Goal: Information Seeking & Learning: Learn about a topic

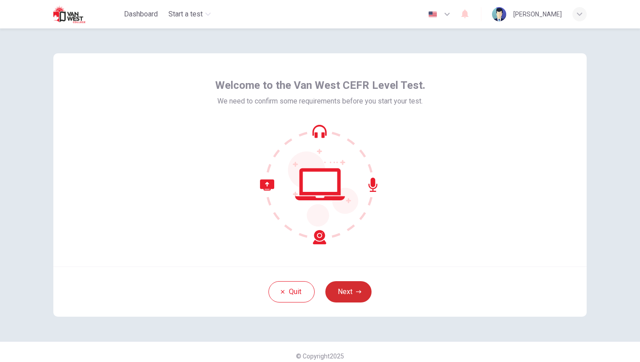
click at [343, 290] on button "Next" at bounding box center [349, 292] width 46 height 21
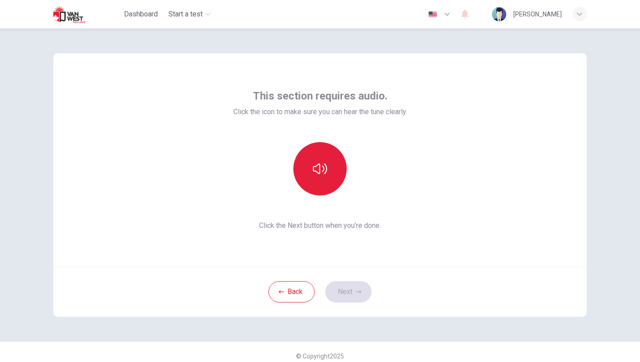
click at [321, 176] on icon "button" at bounding box center [320, 169] width 14 height 14
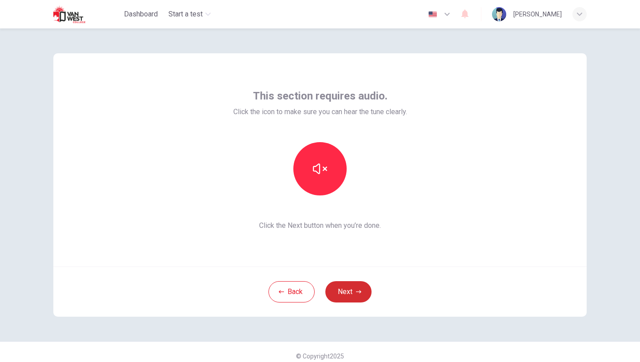
click at [347, 287] on button "Next" at bounding box center [349, 292] width 46 height 21
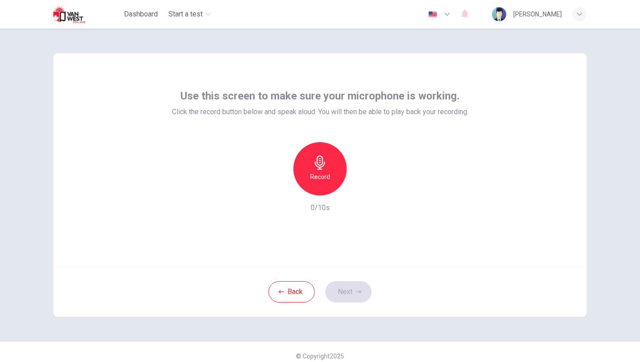
click at [327, 177] on h6 "Record" at bounding box center [320, 177] width 20 height 11
click at [326, 182] on div "Stop" at bounding box center [320, 168] width 53 height 53
click at [362, 193] on icon "button" at bounding box center [361, 188] width 9 height 9
click at [340, 287] on button "Next" at bounding box center [349, 292] width 46 height 21
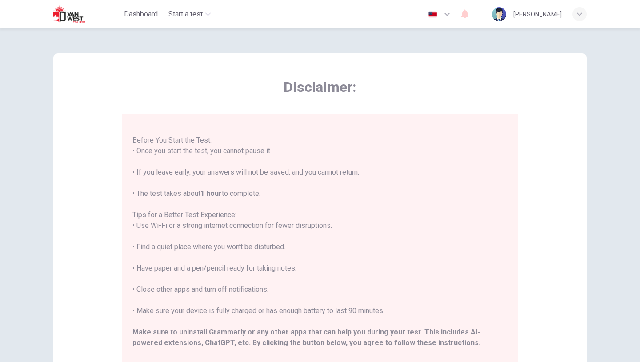
scroll to position [85, 0]
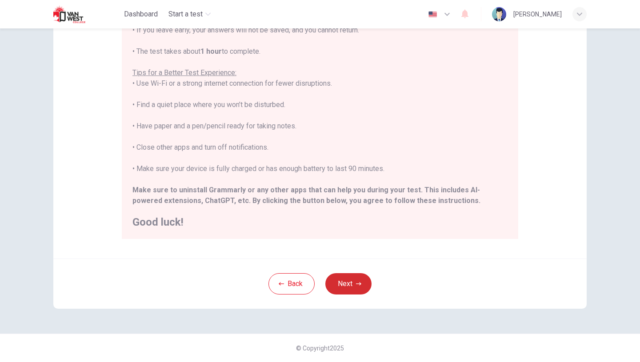
click at [351, 288] on button "Next" at bounding box center [349, 284] width 46 height 21
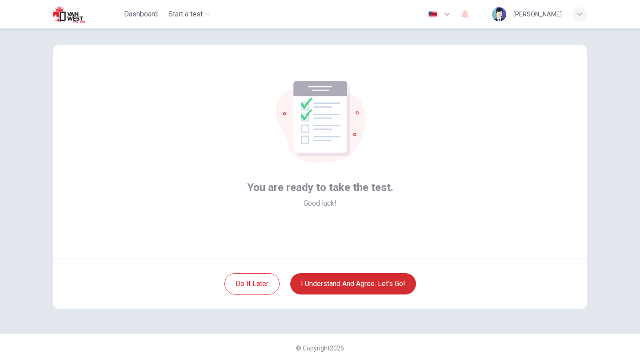
scroll to position [8, 0]
click at [351, 288] on button "I understand and agree. Let’s go!" at bounding box center [353, 284] width 126 height 21
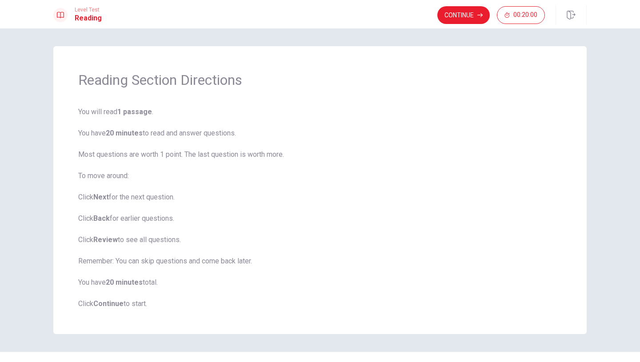
scroll to position [18, 0]
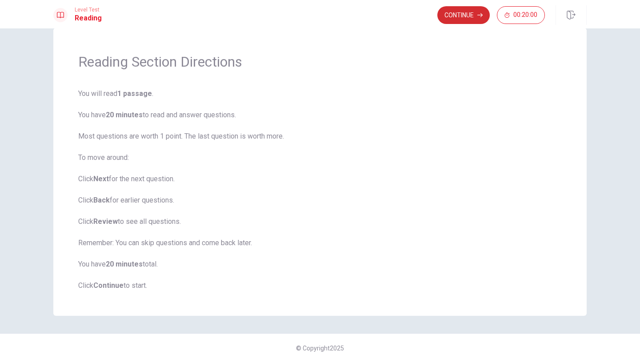
click at [464, 16] on button "Continue" at bounding box center [464, 15] width 52 height 18
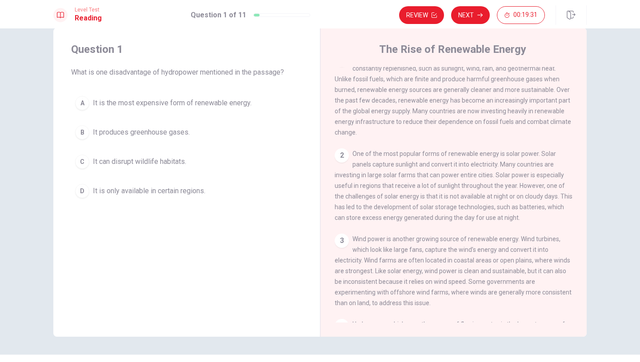
scroll to position [17, 0]
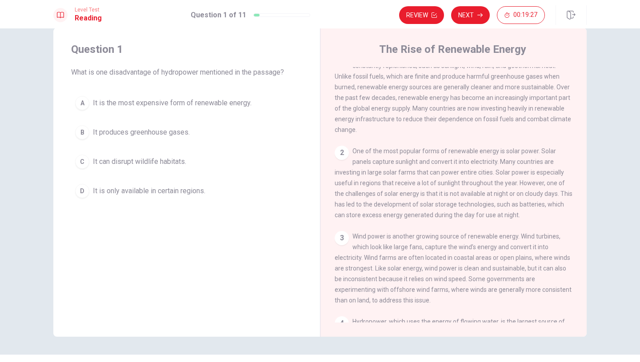
drag, startPoint x: 431, startPoint y: 105, endPoint x: 495, endPoint y: 93, distance: 64.6
click at [495, 94] on div "1 Renewable energy is energy that comes from natural sources that are constantl…" at bounding box center [454, 92] width 238 height 85
drag, startPoint x: 488, startPoint y: 101, endPoint x: 502, endPoint y: 101, distance: 13.8
click at [502, 101] on span "Renewable energy is energy that comes from natural sources that are constantly …" at bounding box center [453, 93] width 237 height 82
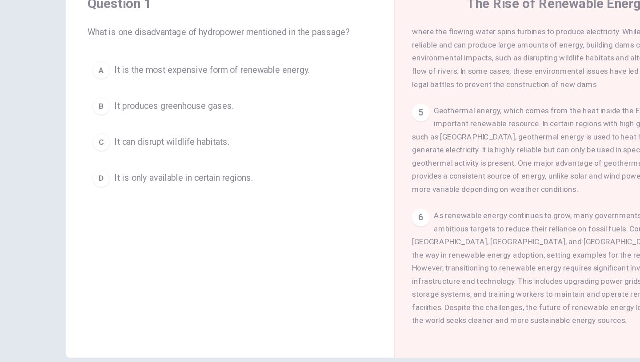
scroll to position [39, 0]
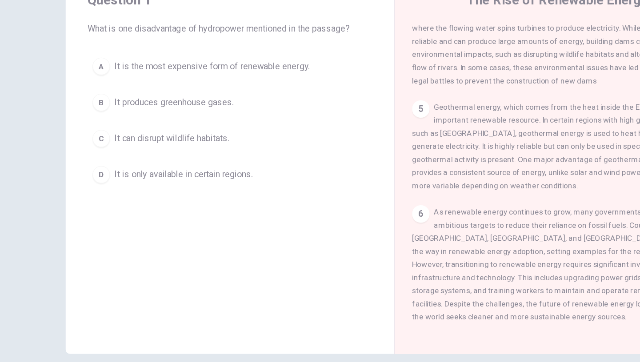
drag, startPoint x: 112, startPoint y: 52, endPoint x: 134, endPoint y: 50, distance: 22.3
click at [134, 50] on span "What is one disadvantage of hydropower mentioned in the passage?" at bounding box center [186, 51] width 231 height 11
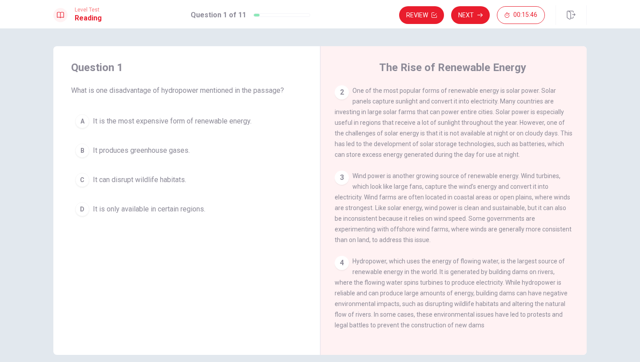
scroll to position [99, 0]
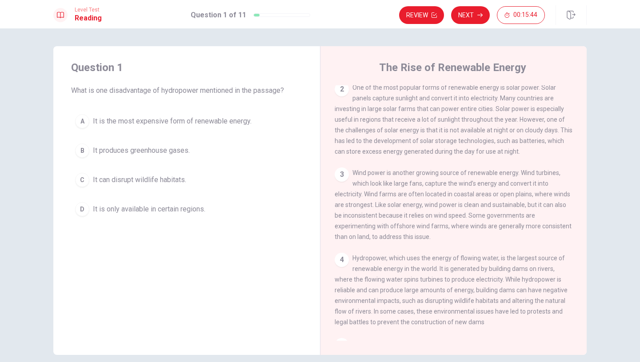
drag, startPoint x: 424, startPoint y: 94, endPoint x: 463, endPoint y: 97, distance: 38.4
click at [464, 98] on span "One of the most popular forms of renewable energy is solar power. Solar panels …" at bounding box center [454, 119] width 238 height 71
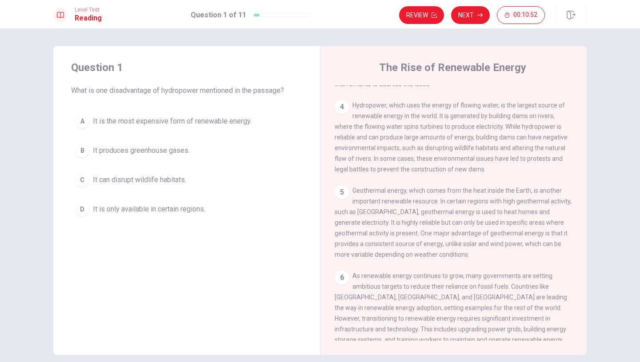
scroll to position [253, 0]
drag, startPoint x: 383, startPoint y: 225, endPoint x: 454, endPoint y: 232, distance: 71.0
click at [454, 232] on div "5 Geothermal energy, which comes from the heat inside the Earth, is another imp…" at bounding box center [454, 221] width 238 height 75
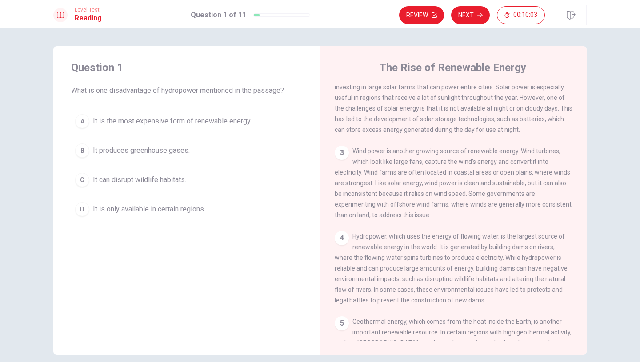
scroll to position [117, 0]
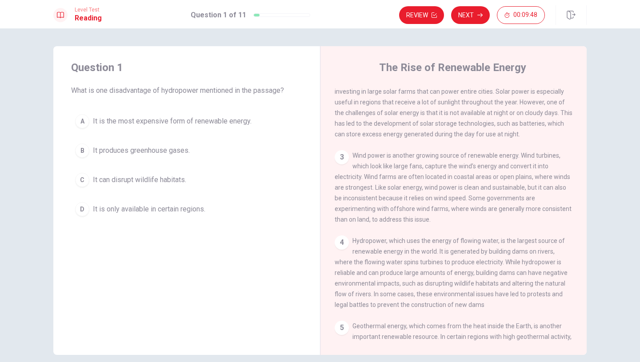
drag, startPoint x: 427, startPoint y: 163, endPoint x: 464, endPoint y: 159, distance: 37.2
click at [465, 161] on span "Wind power is another growing source of renewable energy. Wind turbines, which …" at bounding box center [453, 187] width 237 height 71
click at [153, 179] on span "It can disrupt wildlife habitats." at bounding box center [139, 180] width 93 height 11
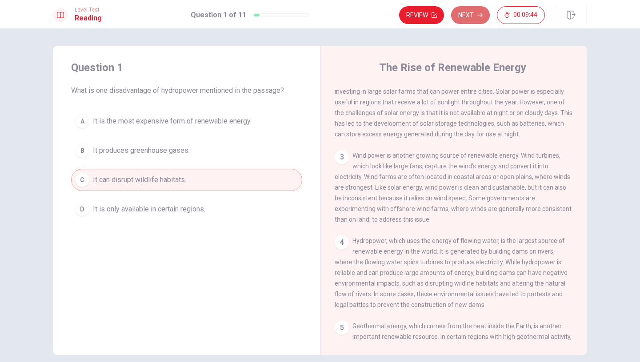
click at [480, 13] on icon "button" at bounding box center [480, 14] width 5 height 5
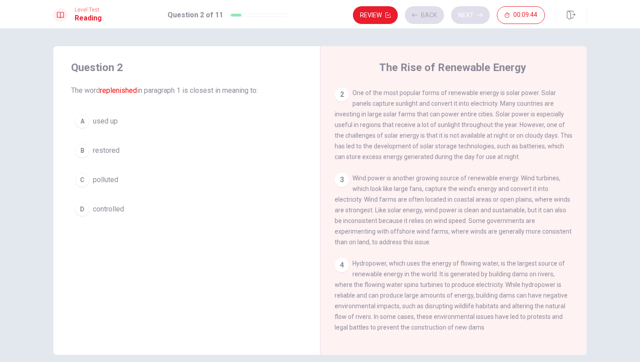
scroll to position [0, 0]
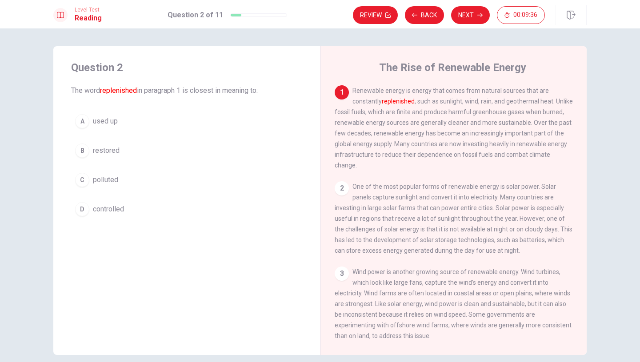
drag, startPoint x: 355, startPoint y: 90, endPoint x: 448, endPoint y: 90, distance: 93.4
click at [449, 90] on span "Renewable energy is energy that comes from natural sources that are constantly …" at bounding box center [454, 128] width 238 height 82
drag, startPoint x: 400, startPoint y: 92, endPoint x: 432, endPoint y: 88, distance: 32.3
click at [432, 89] on span "Renewable energy is energy that comes from natural sources that are constantly …" at bounding box center [454, 128] width 238 height 82
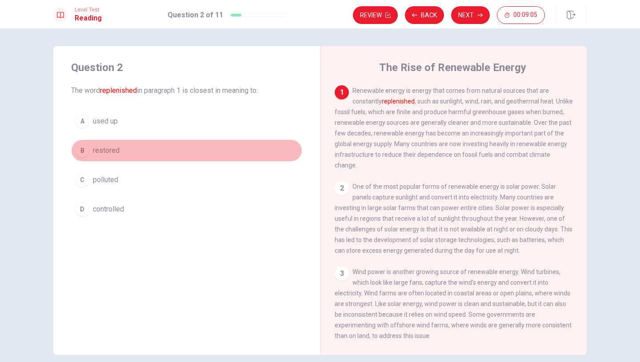
click at [113, 152] on span "restored" at bounding box center [106, 150] width 27 height 11
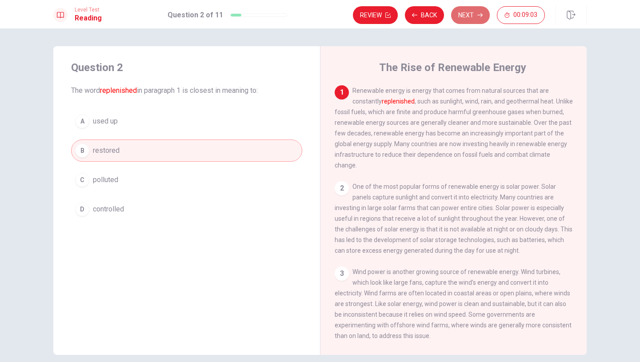
click at [480, 17] on icon "button" at bounding box center [480, 14] width 5 height 5
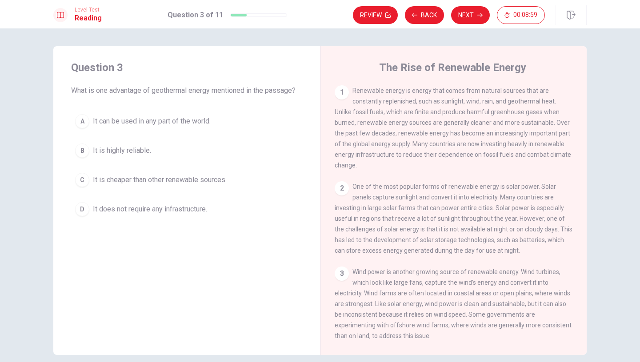
drag, startPoint x: 74, startPoint y: 90, endPoint x: 123, endPoint y: 84, distance: 49.3
click at [124, 85] on span "What is one advantage of geothermal energy mentioned in the passage?" at bounding box center [186, 90] width 231 height 11
drag, startPoint x: 447, startPoint y: 120, endPoint x: 469, endPoint y: 125, distance: 23.1
click at [469, 125] on div "1 Renewable energy is energy that comes from natural sources that are constantl…" at bounding box center [454, 127] width 238 height 85
drag, startPoint x: 394, startPoint y: 128, endPoint x: 446, endPoint y: 150, distance: 56.4
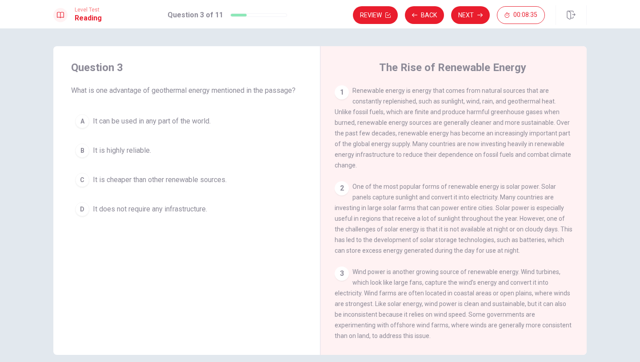
click at [447, 150] on div "1 Renewable energy is energy that comes from natural sources that are constantl…" at bounding box center [454, 127] width 238 height 85
drag, startPoint x: 449, startPoint y: 150, endPoint x: 460, endPoint y: 160, distance: 14.5
click at [460, 160] on span "Renewable energy is energy that comes from natural sources that are constantly …" at bounding box center [453, 128] width 237 height 82
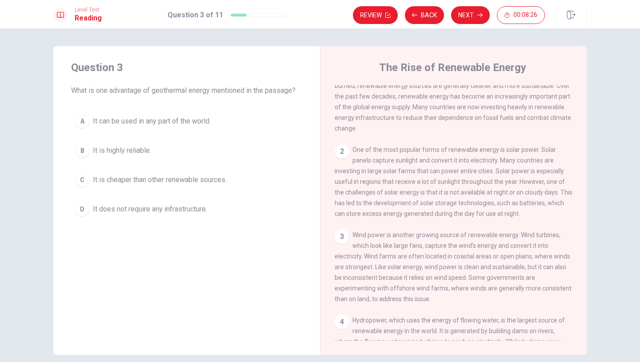
scroll to position [43, 0]
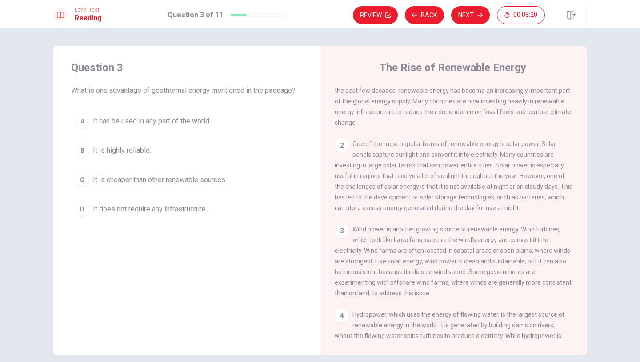
drag, startPoint x: 401, startPoint y: 143, endPoint x: 433, endPoint y: 146, distance: 31.7
click at [433, 147] on div "2 One of the most popular forms of renewable energy is solar power. Solar panel…" at bounding box center [454, 176] width 238 height 75
drag, startPoint x: 434, startPoint y: 155, endPoint x: 453, endPoint y: 172, distance: 25.2
click at [455, 172] on div "2 One of the most popular forms of renewable energy is solar power. Solar panel…" at bounding box center [454, 176] width 238 height 75
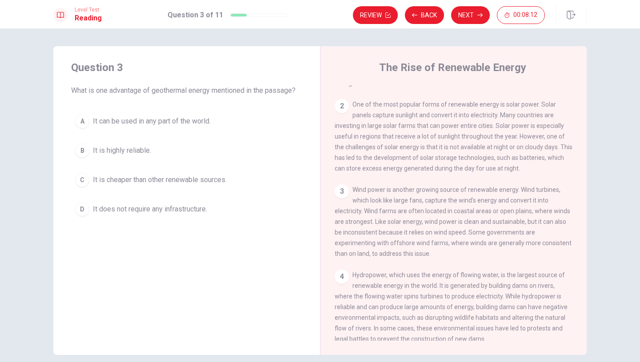
scroll to position [85, 0]
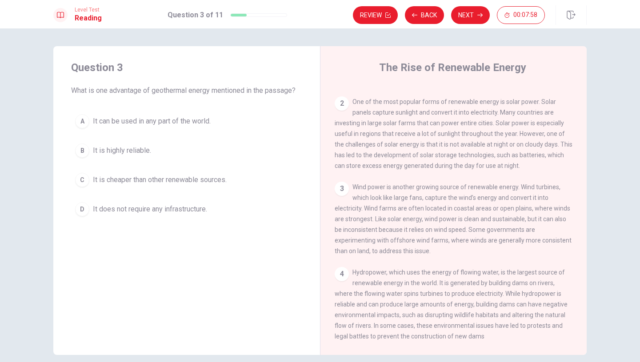
click at [453, 169] on span "One of the most popular forms of renewable energy is solar power. Solar panels …" at bounding box center [454, 133] width 238 height 71
click at [513, 169] on span "One of the most popular forms of renewable energy is solar power. Solar panels …" at bounding box center [454, 133] width 238 height 71
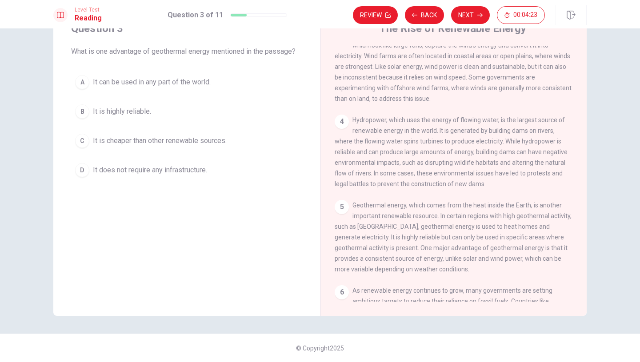
scroll to position [213, 0]
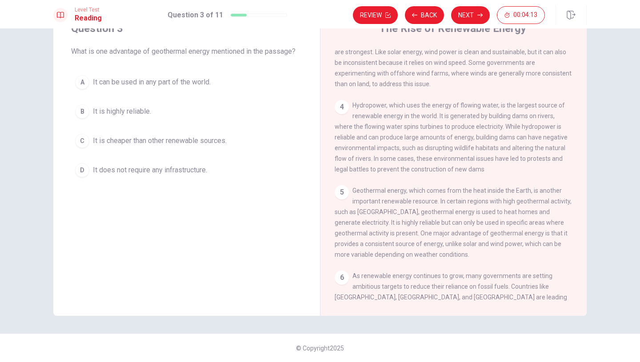
drag, startPoint x: 365, startPoint y: 205, endPoint x: 442, endPoint y: 209, distance: 77.5
click at [444, 213] on span "Geothermal energy, which comes from the heat inside the Earth, is another impor…" at bounding box center [453, 222] width 237 height 71
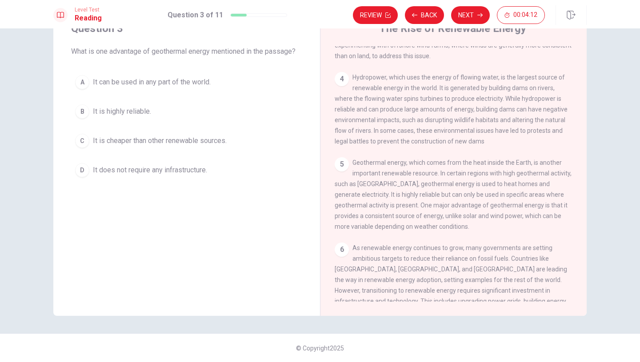
scroll to position [241, 0]
drag, startPoint x: 440, startPoint y: 189, endPoint x: 457, endPoint y: 208, distance: 25.8
click at [458, 210] on span "Geothermal energy, which comes from the heat inside the Earth, is another impor…" at bounding box center [453, 194] width 237 height 71
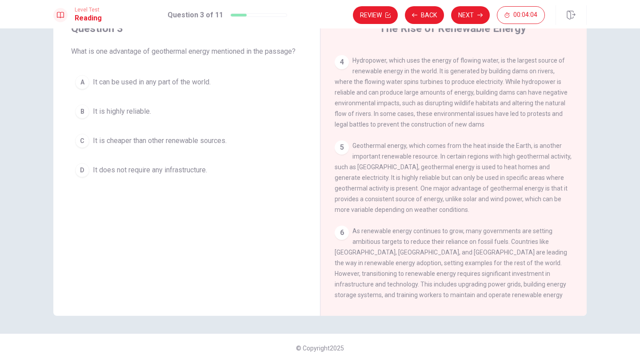
drag, startPoint x: 360, startPoint y: 192, endPoint x: 478, endPoint y: 191, distance: 117.9
click at [479, 192] on span "Geothermal energy, which comes from the heat inside the Earth, is another impor…" at bounding box center [453, 177] width 237 height 71
drag, startPoint x: 405, startPoint y: 157, endPoint x: 434, endPoint y: 169, distance: 31.1
click at [436, 173] on span "Geothermal energy, which comes from the heat inside the Earth, is another impor…" at bounding box center [453, 177] width 237 height 71
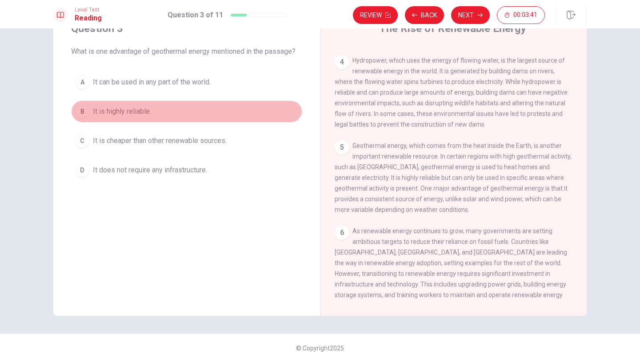
click at [109, 114] on span "It is highly reliable." at bounding box center [122, 111] width 58 height 11
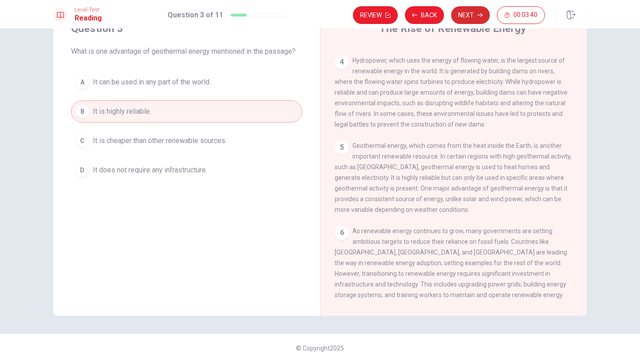
click at [469, 15] on button "Next" at bounding box center [470, 15] width 39 height 18
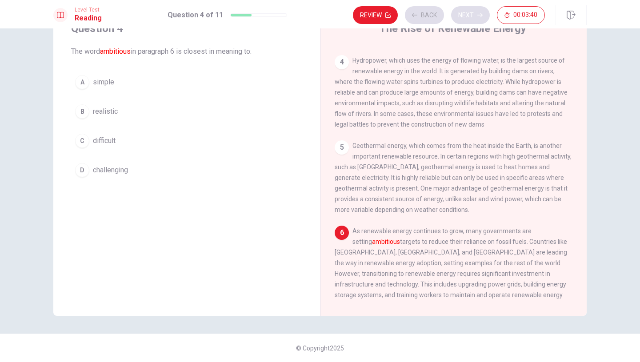
scroll to position [309, 0]
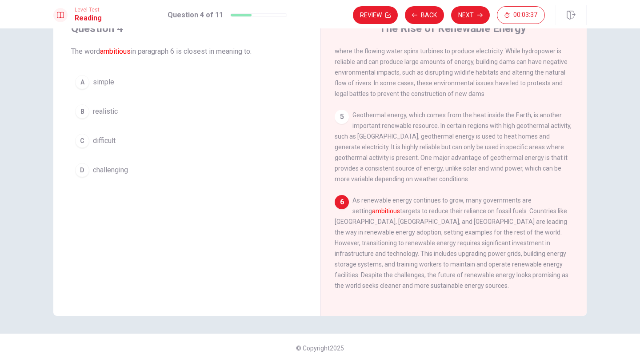
drag, startPoint x: 111, startPoint y: 51, endPoint x: 244, endPoint y: 54, distance: 133.5
click at [245, 55] on span "The word ambitious in paragraph 6 is closest in meaning to:" at bounding box center [186, 51] width 231 height 11
click at [108, 114] on span "realistic" at bounding box center [105, 111] width 25 height 11
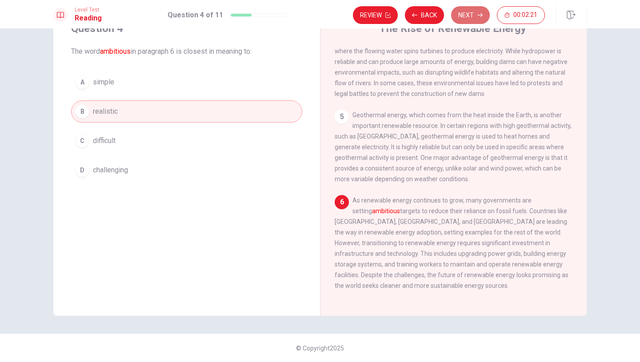
click at [459, 13] on button "Next" at bounding box center [470, 15] width 39 height 18
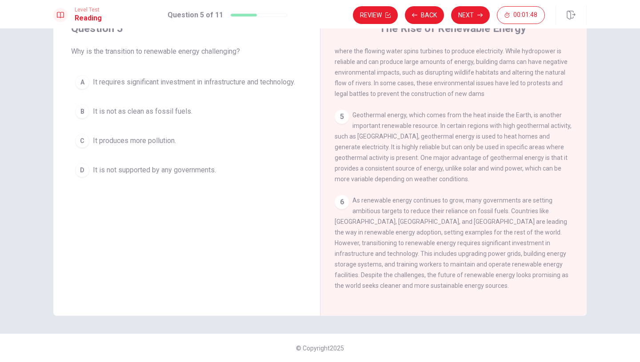
drag, startPoint x: 350, startPoint y: 253, endPoint x: 374, endPoint y: 266, distance: 27.1
click at [374, 267] on div "6 As renewable energy continues to grow, many governments are setting ambitious…" at bounding box center [454, 243] width 238 height 96
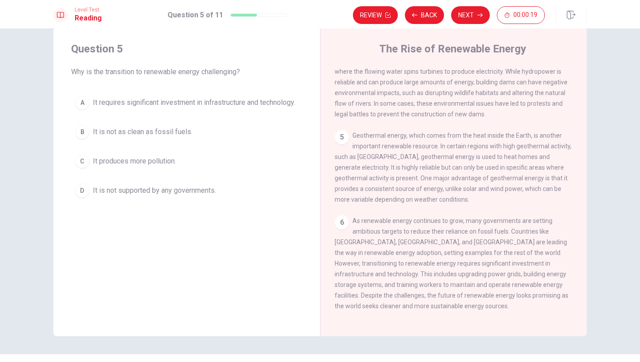
click at [176, 137] on span "It is not as clean as fossil fuels." at bounding box center [143, 132] width 100 height 11
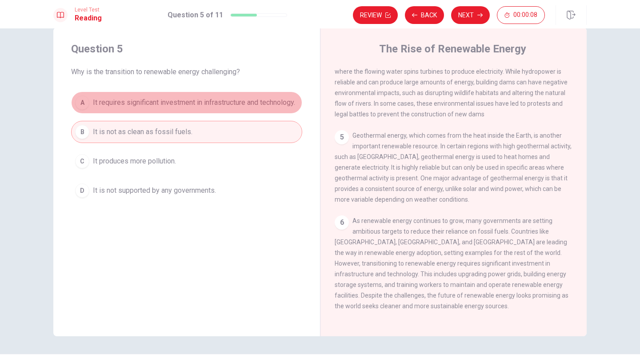
click at [179, 102] on span "It requires significant investment in infrastructure and technology." at bounding box center [194, 102] width 202 height 11
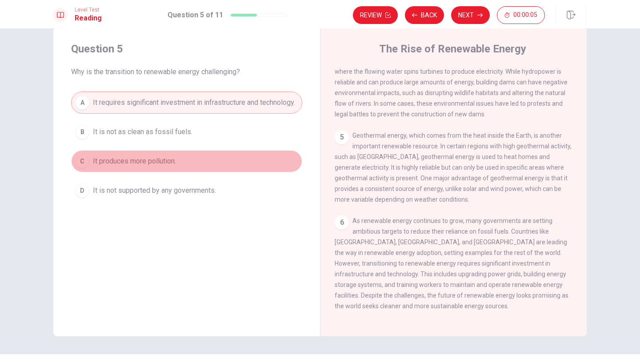
click at [133, 167] on span "It produces more pollution." at bounding box center [134, 161] width 83 height 11
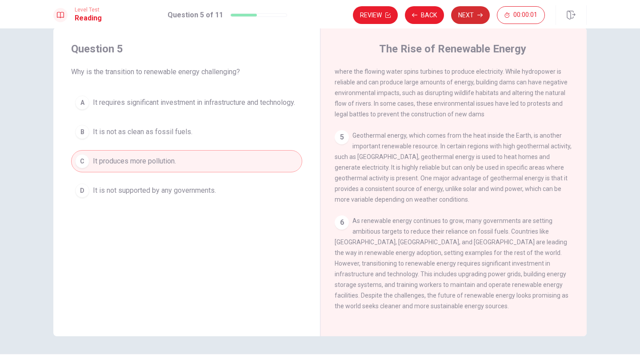
click at [460, 13] on button "Next" at bounding box center [470, 15] width 39 height 18
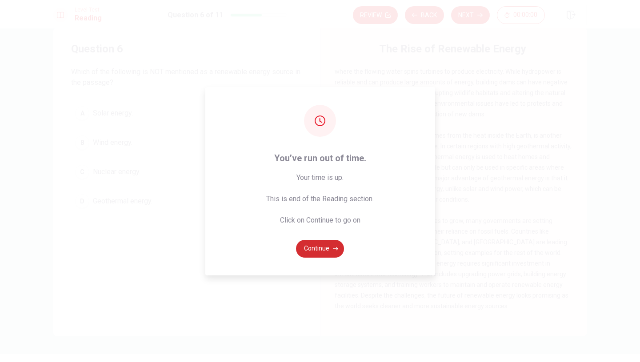
click at [324, 241] on button "Continue" at bounding box center [320, 249] width 48 height 18
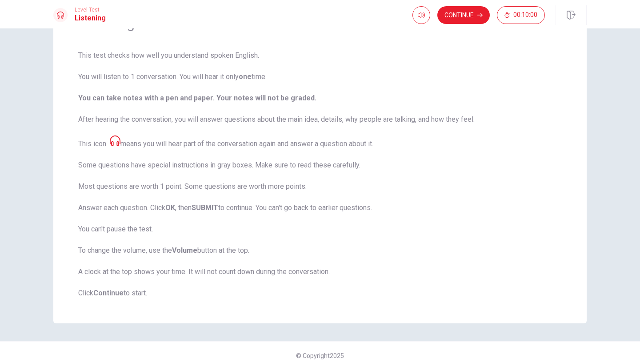
scroll to position [64, 0]
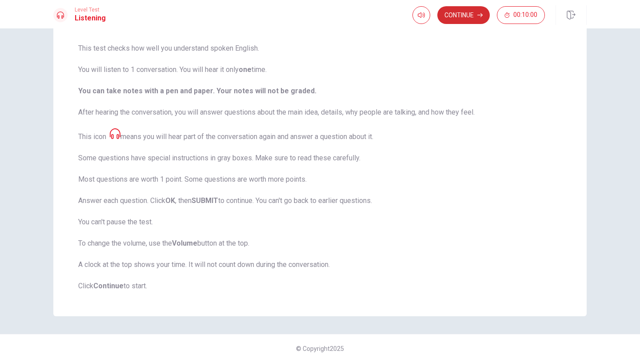
click at [473, 17] on button "Continue" at bounding box center [464, 15] width 52 height 18
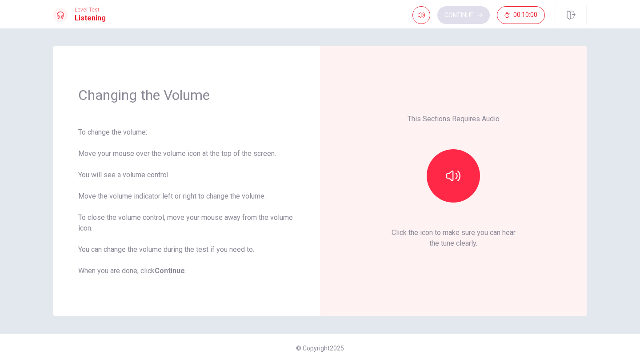
scroll to position [0, 0]
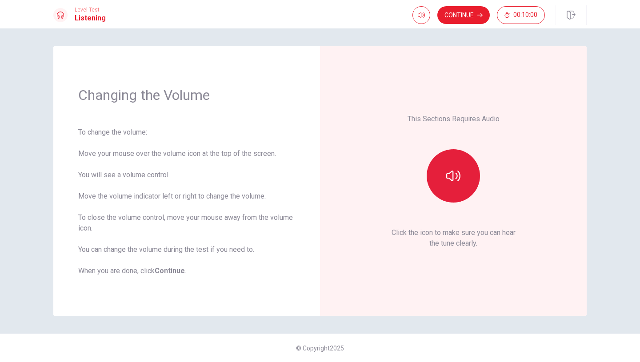
click at [445, 187] on button "button" at bounding box center [453, 175] width 53 height 53
click at [455, 173] on icon "button" at bounding box center [454, 176] width 14 height 14
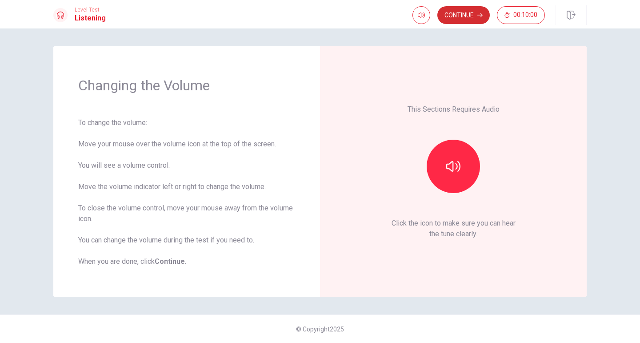
click at [458, 7] on button "Continue" at bounding box center [464, 15] width 52 height 18
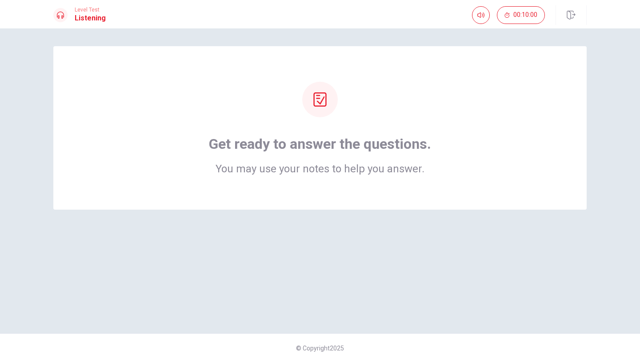
click at [316, 106] on icon at bounding box center [320, 100] width 13 height 14
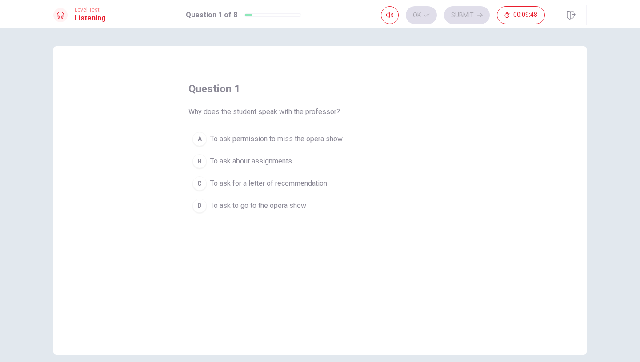
click at [291, 205] on span "To ask to go to the opera show" at bounding box center [258, 206] width 96 height 11
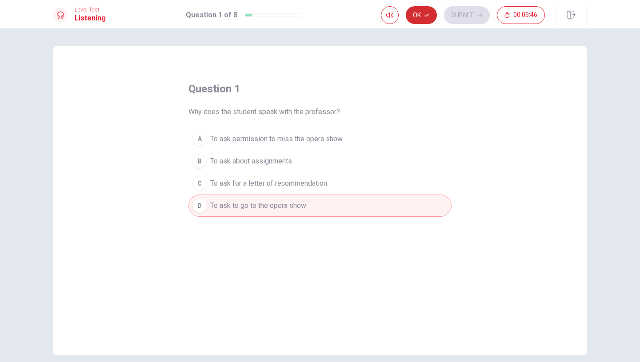
click at [424, 13] on button "Ok" at bounding box center [421, 15] width 31 height 18
click at [458, 16] on button "Submit" at bounding box center [467, 15] width 46 height 18
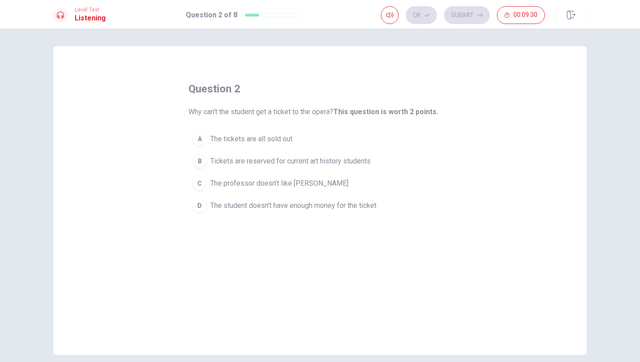
click at [356, 158] on span "Tickets are reserved for current art history students" at bounding box center [290, 161] width 161 height 11
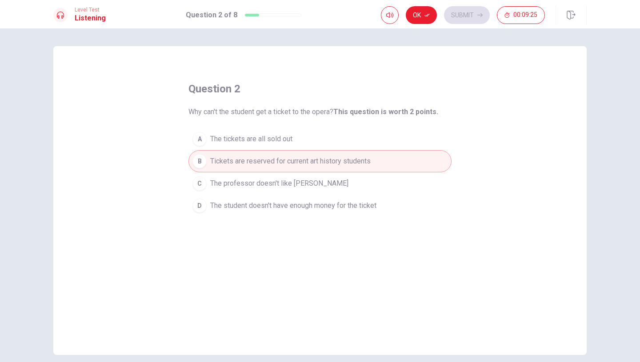
click at [356, 140] on button "A The tickets are all sold out" at bounding box center [320, 139] width 263 height 22
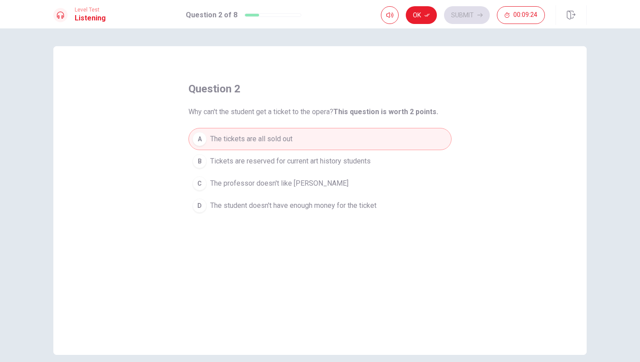
click at [354, 159] on span "Tickets are reserved for current art history students" at bounding box center [290, 161] width 161 height 11
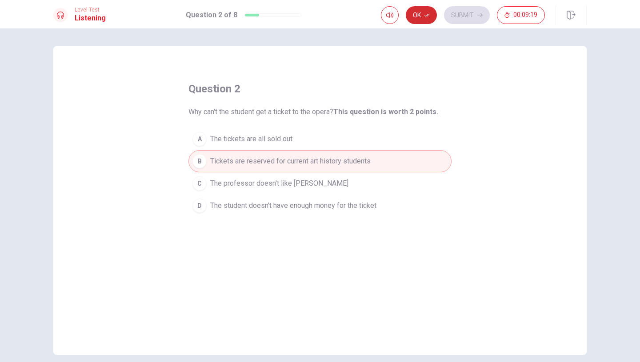
click at [425, 20] on button "Ok" at bounding box center [421, 15] width 31 height 18
click at [467, 18] on button "Submit" at bounding box center [467, 15] width 46 height 18
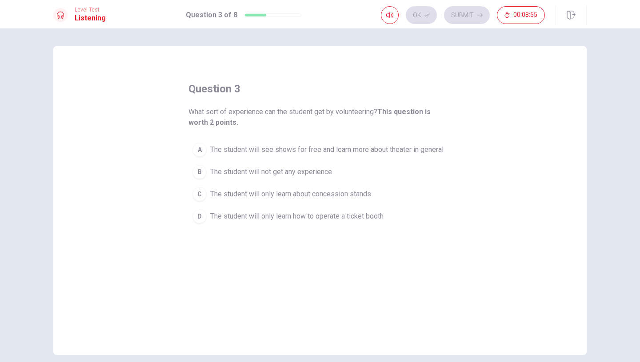
click at [370, 152] on span "The student will see shows for free and learn more about theater in general" at bounding box center [326, 150] width 233 height 11
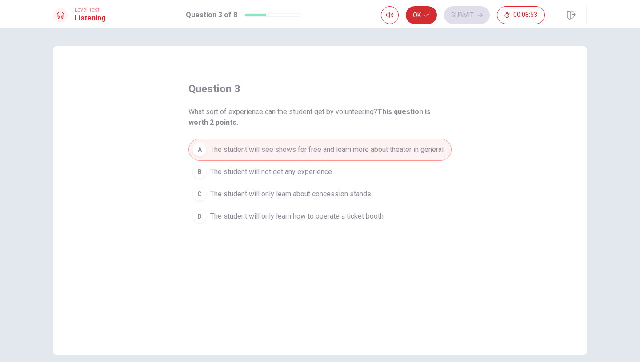
click at [421, 19] on button "Ok" at bounding box center [421, 15] width 31 height 18
click at [467, 16] on button "Submit" at bounding box center [467, 15] width 46 height 18
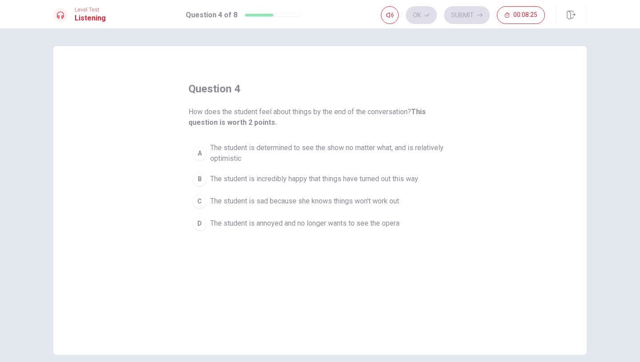
click at [390, 144] on span "The student is determined to see the show no matter what, and is relatively opt…" at bounding box center [328, 153] width 237 height 21
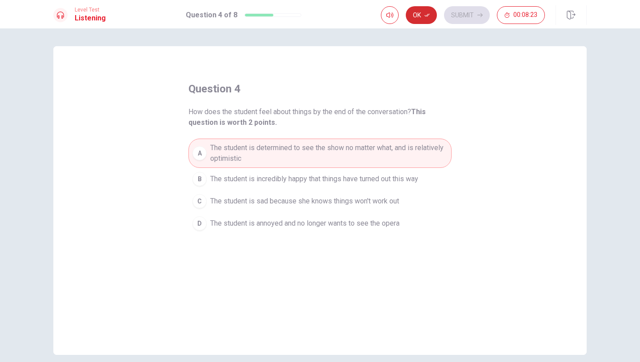
click at [426, 16] on icon "button" at bounding box center [427, 14] width 5 height 5
click at [455, 17] on button "Submit" at bounding box center [467, 15] width 46 height 18
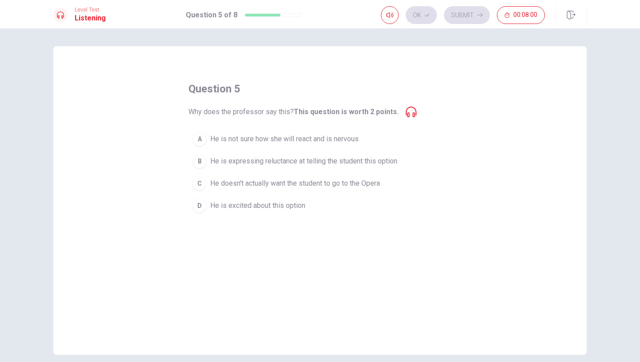
click at [287, 213] on button "D He is excited about this option" at bounding box center [320, 206] width 263 height 22
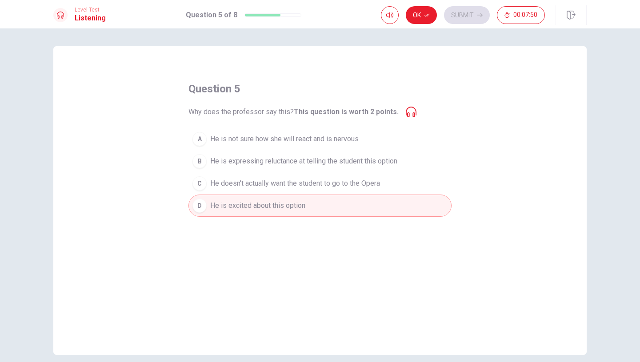
click at [303, 157] on span "He is expressing reluctance at telling the student this option" at bounding box center [303, 161] width 187 height 11
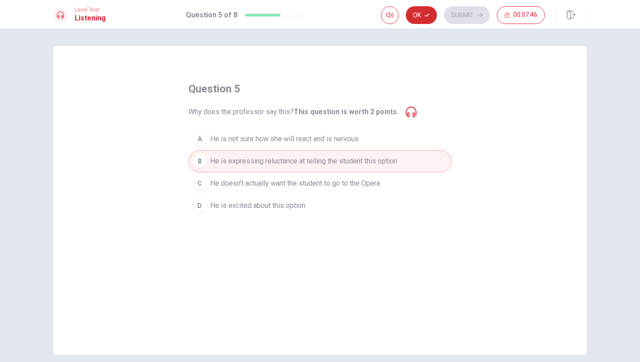
click at [423, 12] on button "Ok" at bounding box center [421, 15] width 31 height 18
click at [460, 12] on button "Submit" at bounding box center [467, 15] width 46 height 18
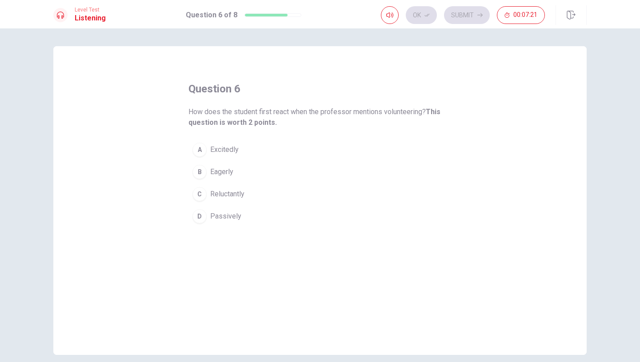
click at [220, 198] on span "Reluctantly" at bounding box center [227, 194] width 34 height 11
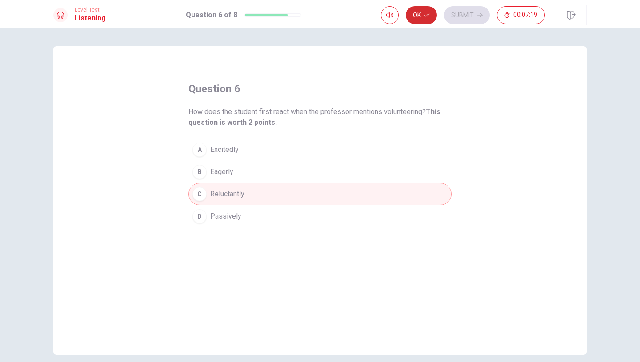
click at [430, 14] on icon "button" at bounding box center [427, 15] width 5 height 3
click at [465, 16] on button "Submit" at bounding box center [467, 15] width 46 height 18
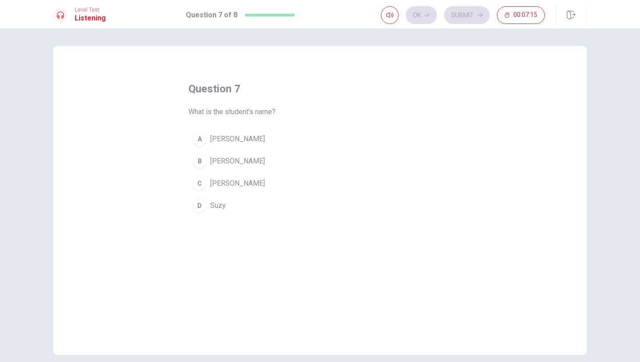
click at [222, 183] on span "[PERSON_NAME]" at bounding box center [237, 183] width 55 height 11
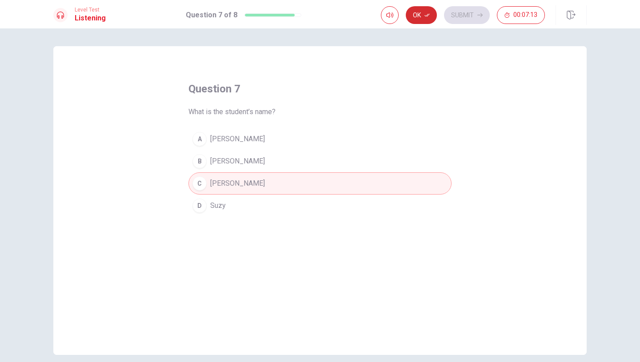
click at [420, 17] on button "Ok" at bounding box center [421, 15] width 31 height 18
click at [471, 7] on button "Submit" at bounding box center [467, 15] width 46 height 18
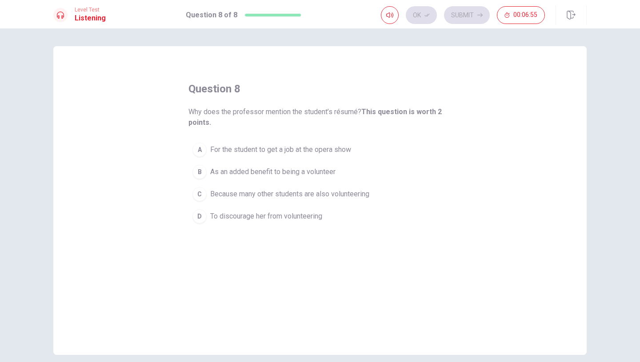
click at [307, 175] on span "As an added benefit to being a volunteer" at bounding box center [272, 172] width 125 height 11
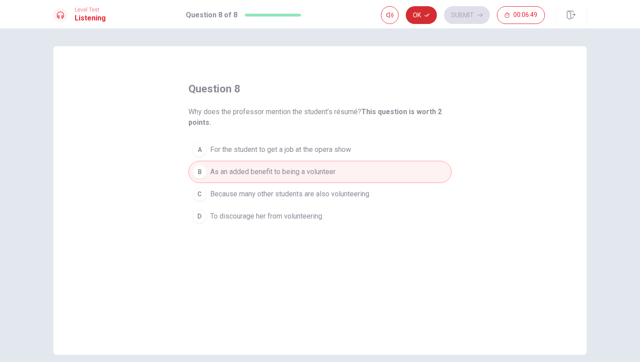
click at [418, 15] on button "Ok" at bounding box center [421, 15] width 31 height 18
click at [479, 11] on button "Submit" at bounding box center [467, 15] width 46 height 18
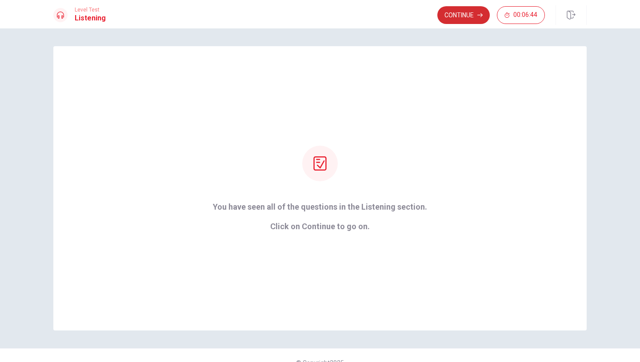
click at [472, 18] on button "Continue" at bounding box center [464, 15] width 52 height 18
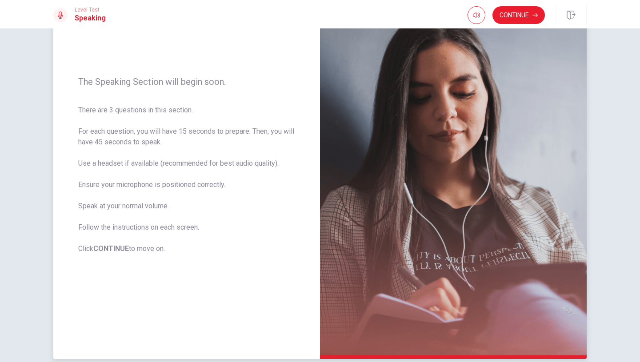
scroll to position [118, 0]
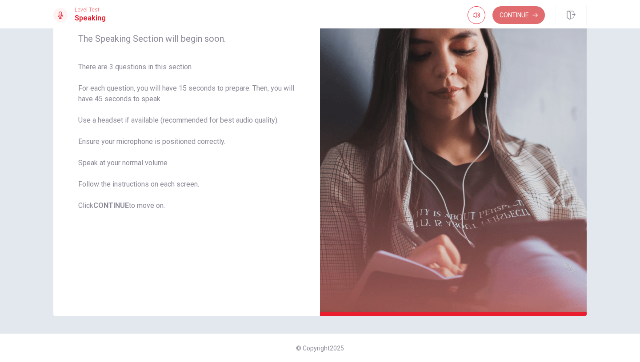
click at [506, 23] on button "Continue" at bounding box center [519, 15] width 52 height 18
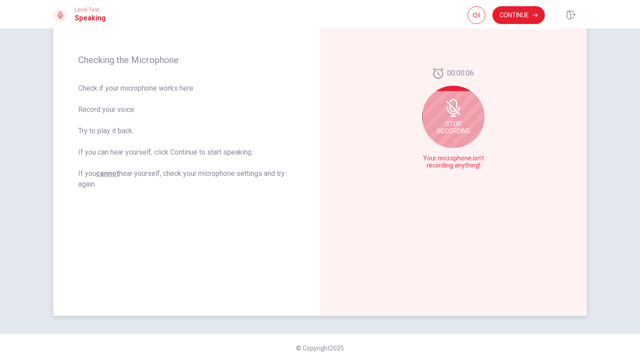
click at [453, 101] on icon at bounding box center [454, 108] width 18 height 18
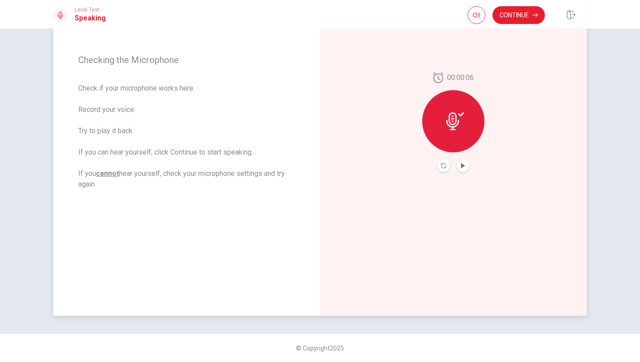
click at [459, 164] on button "Play Audio" at bounding box center [463, 166] width 12 height 12
click at [519, 17] on button "Continue" at bounding box center [519, 15] width 52 height 18
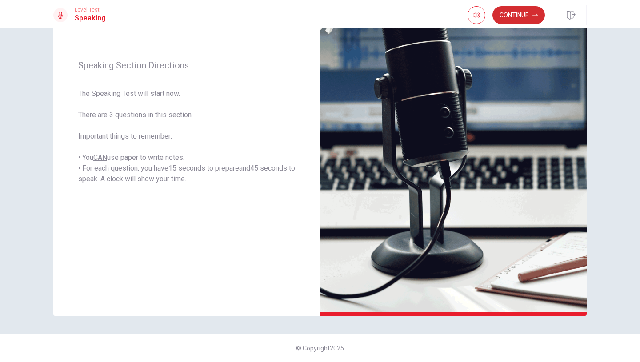
click at [519, 17] on button "Continue" at bounding box center [519, 15] width 52 height 18
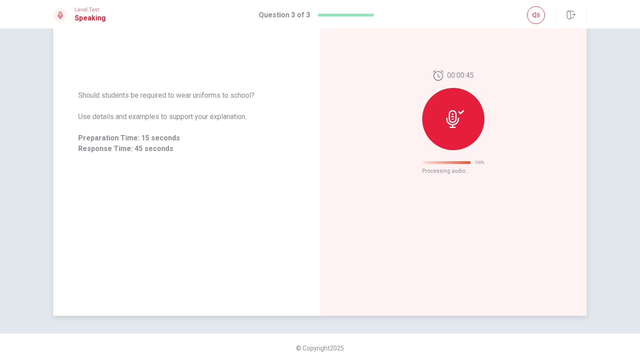
scroll to position [0, 0]
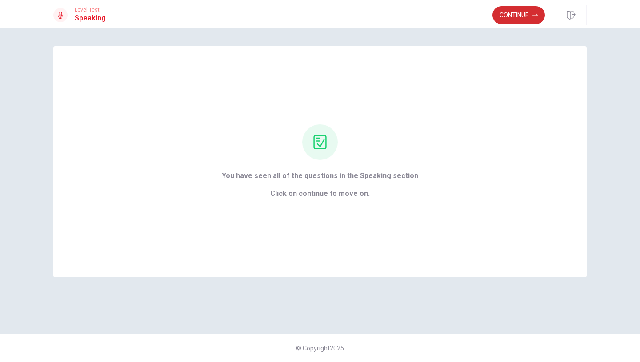
click at [503, 18] on button "Continue" at bounding box center [519, 15] width 52 height 18
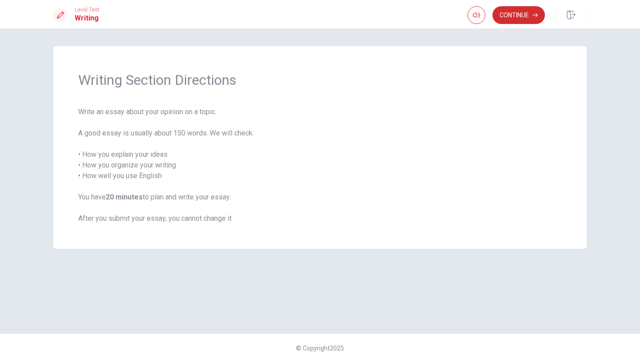
click at [535, 10] on button "Continue" at bounding box center [519, 15] width 52 height 18
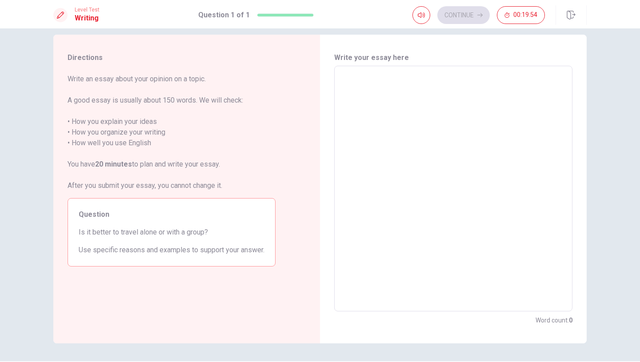
scroll to position [19, 0]
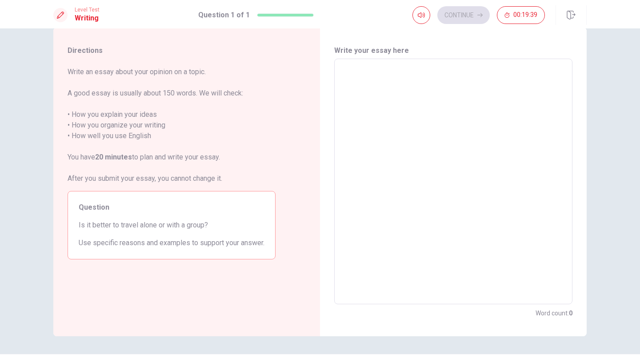
click at [392, 89] on textarea at bounding box center [454, 181] width 226 height 231
type textarea "I"
type textarea "x"
type textarea "IT"
type textarea "x"
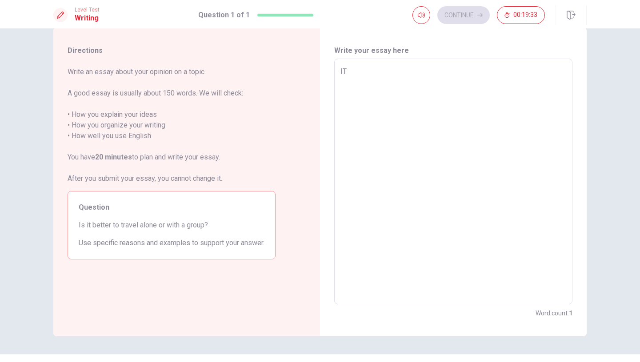
type textarea "IT"
type textarea "x"
type textarea "IT D"
type textarea "x"
type textarea "IT DE"
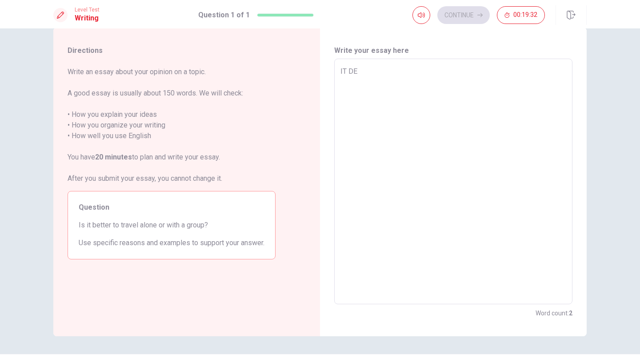
type textarea "x"
type textarea "IT DEP"
type textarea "x"
type textarea "IT DEPE"
type textarea "x"
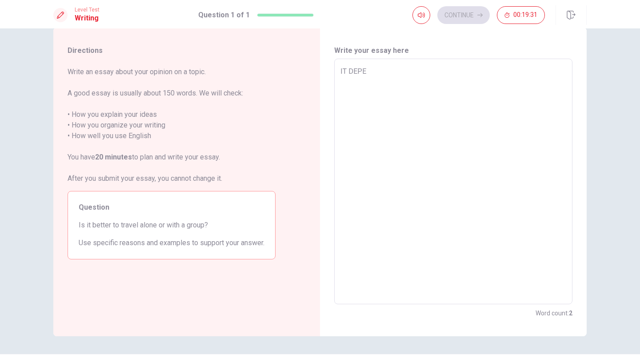
type textarea "IT [MEDICAL_DATA]"
type textarea "x"
type textarea "IT DEPEND"
type textarea "x"
type textarea "IT DEPENDS"
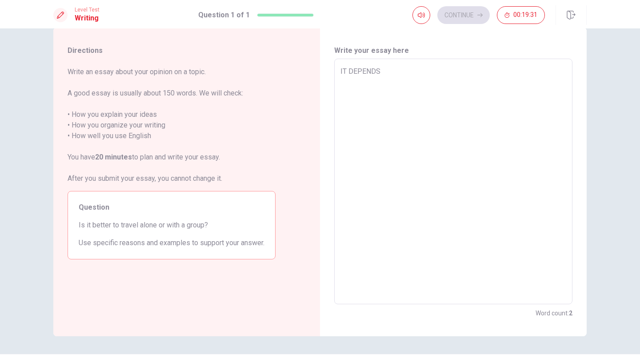
type textarea "x"
type textarea "IT DEPENDS"
type textarea "x"
type textarea "IT DEPENDS O"
type textarea "x"
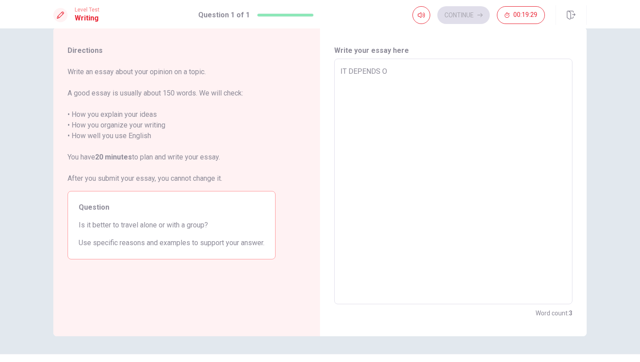
type textarea "IT DEPENDS ON"
type textarea "x"
type textarea "IT DEPENDS O"
type textarea "x"
type textarea "IT DEPENDS"
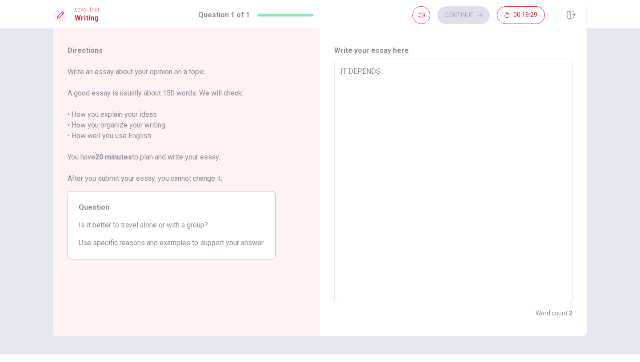
type textarea "x"
type textarea "IT DEPENDS"
type textarea "x"
type textarea "IT DEPEND"
type textarea "x"
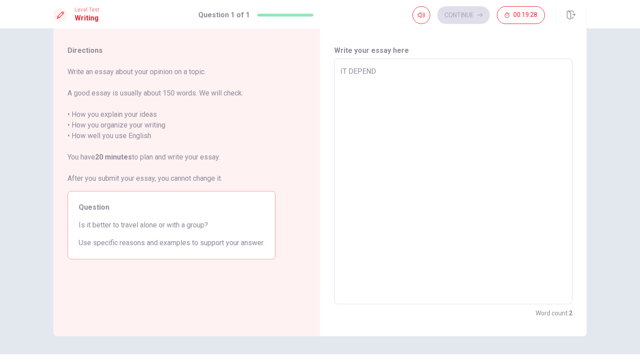
type textarea "IT [MEDICAL_DATA]"
type textarea "x"
type textarea "IT DEPE"
type textarea "x"
type textarea "IT DEP"
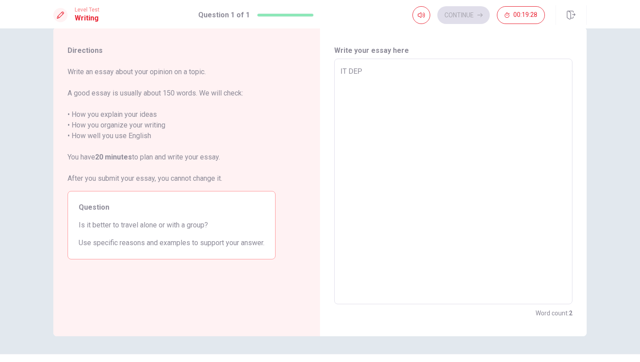
type textarea "x"
type textarea "IT DE"
type textarea "x"
type textarea "IT D"
type textarea "x"
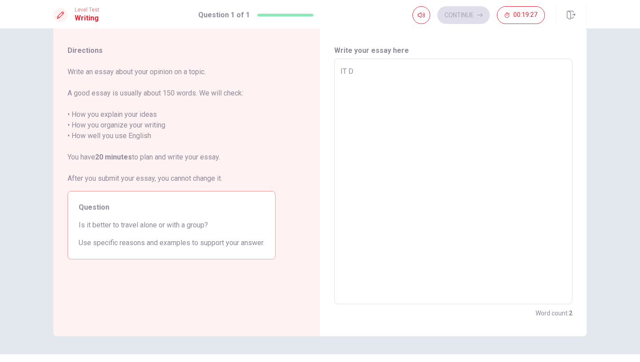
type textarea "IT"
type textarea "x"
type textarea "IT"
type textarea "x"
type textarea "I"
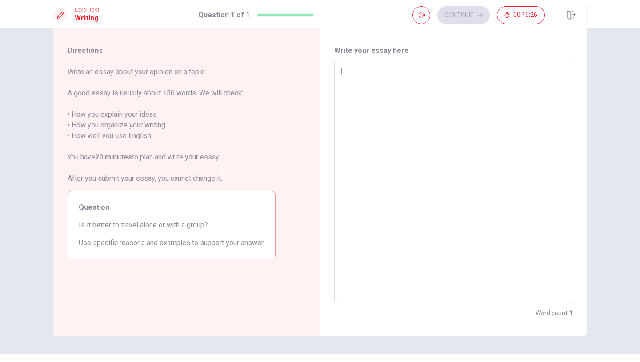
type textarea "x"
type textarea "It"
type textarea "x"
type textarea "It"
type textarea "x"
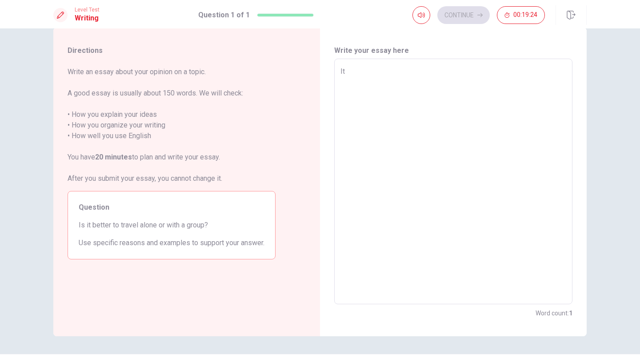
type textarea "It d"
type textarea "x"
type textarea "It de"
type textarea "x"
type textarea "It dep"
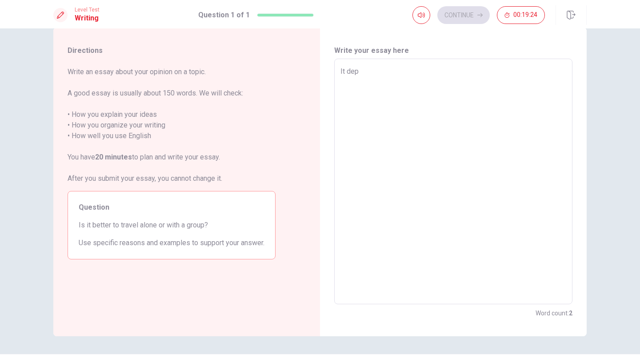
type textarea "x"
type textarea "It depe"
type textarea "x"
type textarea "It [MEDICAL_DATA]"
type textarea "x"
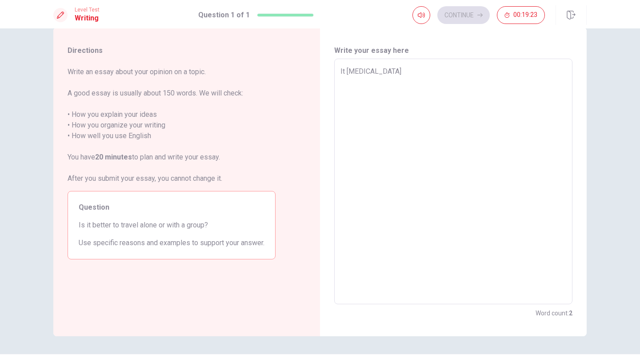
type textarea "It depend"
type textarea "x"
type textarea "It depends"
type textarea "x"
type textarea "It depends"
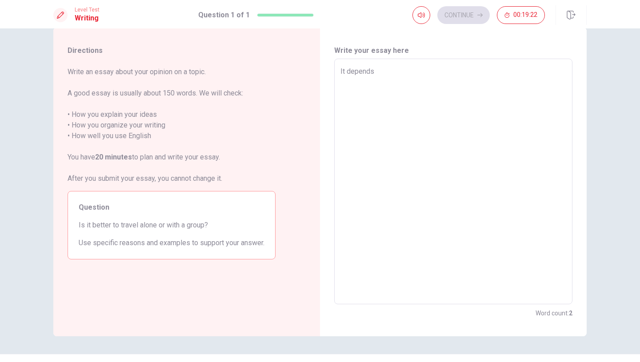
type textarea "x"
type textarea "It depends o"
type textarea "x"
type textarea "It depends on"
type textarea "x"
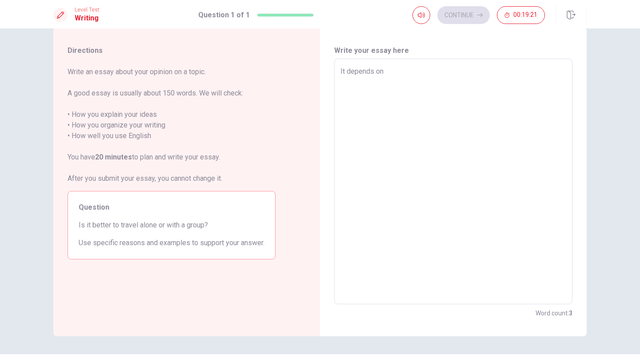
type textarea "It depends on"
type textarea "x"
type textarea "It depends on r"
type textarea "x"
type textarea "It depends on rh"
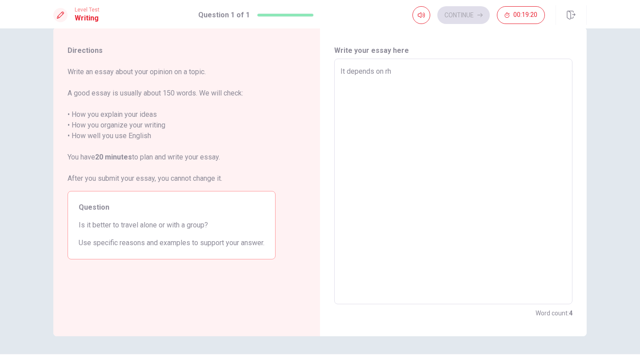
type textarea "x"
type textarea "It depends on r"
type textarea "x"
type textarea "It depends on"
type textarea "x"
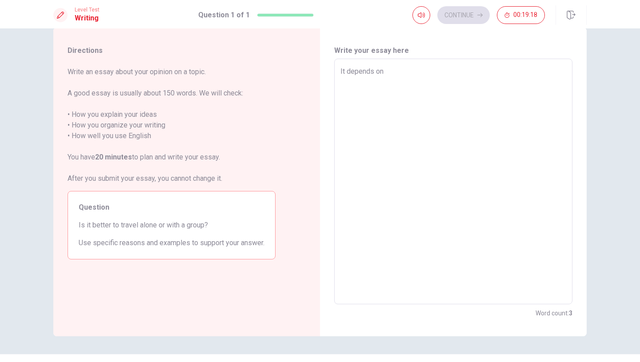
type textarea "It depends on t"
type textarea "x"
type textarea "It depends on th"
type textarea "x"
type textarea "It depends on the"
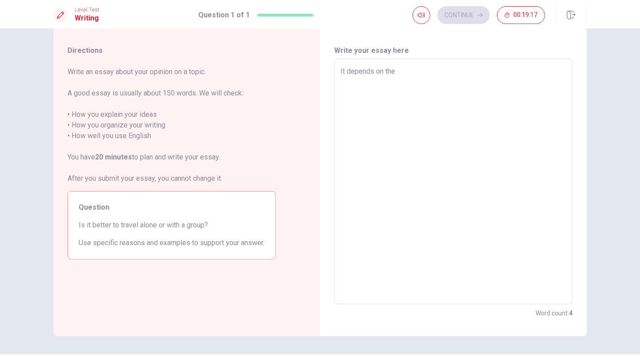
type textarea "x"
type textarea "It depends on the"
type textarea "x"
type textarea "It depends on the c"
type textarea "x"
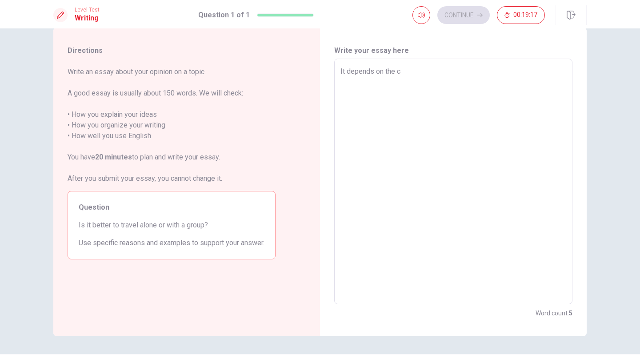
type textarea "It depends on the co"
type textarea "x"
type textarea "It depends on the cou"
type textarea "x"
type textarea "It depends on the coun"
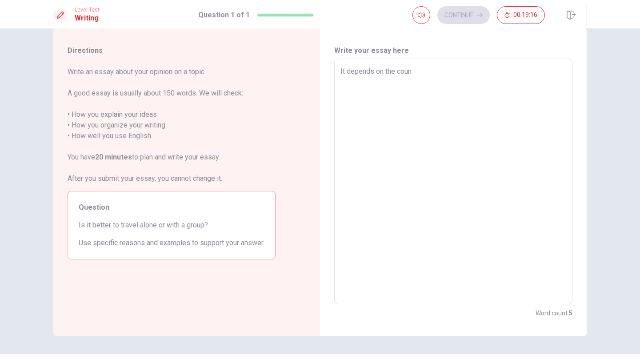
type textarea "x"
type textarea "It depends on the count"
type textarea "x"
type textarea "It depends on the countr"
type textarea "x"
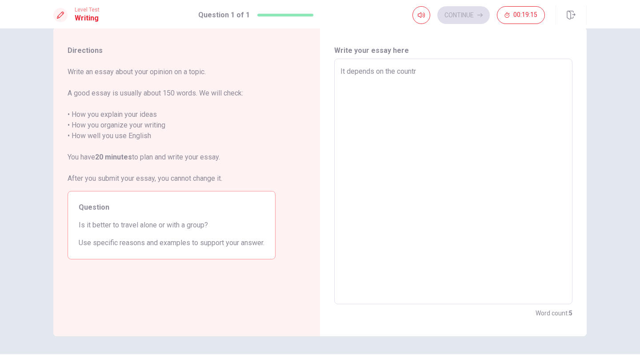
type textarea "It depends on the country"
type textarea "x"
type textarea "It depends on the country"
type textarea "x"
type textarea "It depends on the country a"
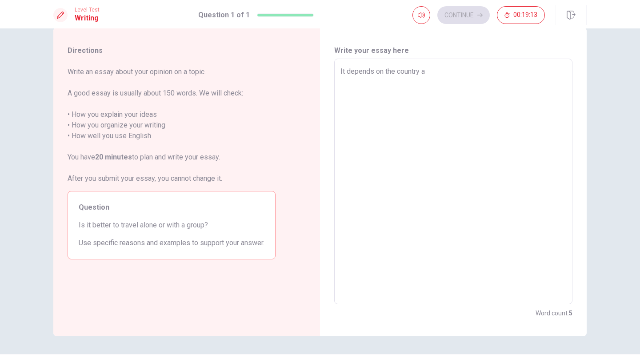
type textarea "x"
type textarea "It depends on the country an"
type textarea "x"
type textarea "It depends on the country and"
type textarea "x"
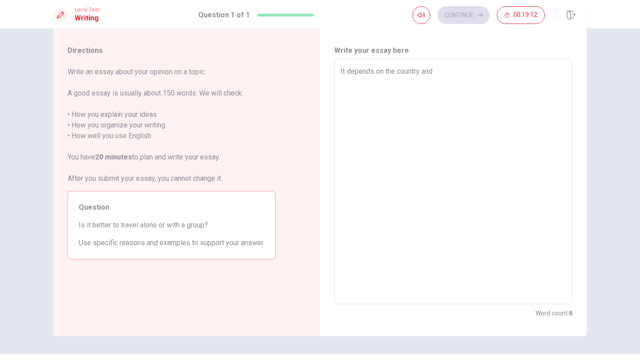
type textarea "It depends on the country and"
type textarea "x"
type textarea "It depends on the country and s"
type textarea "x"
type textarea "It depends on the country and sc"
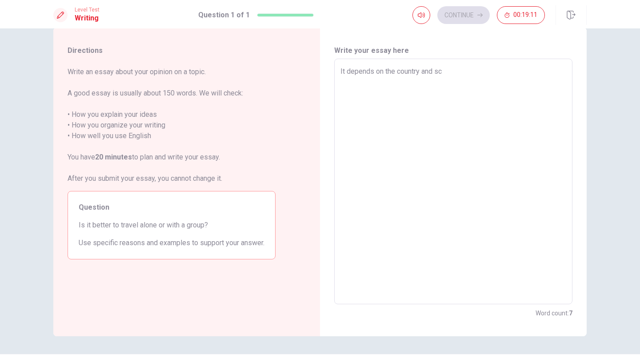
type textarea "x"
type textarea "It depends on the country and sch"
type textarea "x"
type textarea "It depends on the country and sche"
type textarea "x"
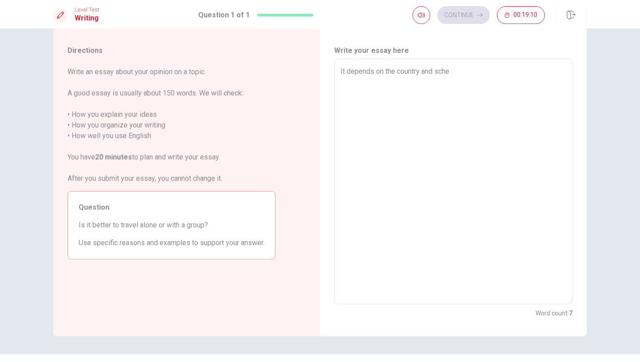
type textarea "It depends on the country and sched"
type textarea "x"
type textarea "It depends on the country and schedl"
type textarea "x"
type textarea "It depends on the country and schedle"
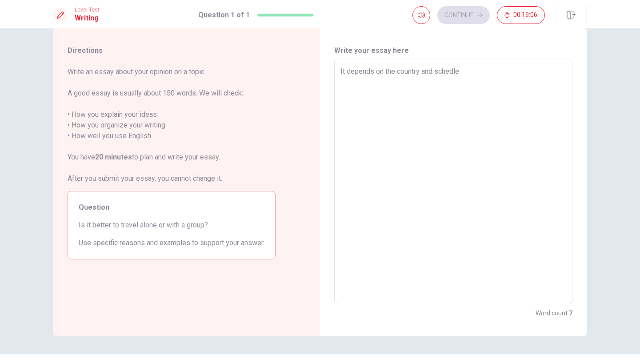
type textarea "x"
type textarea "It depends on the country and schedle"
type textarea "x"
type textarea "It depends on the country and schedle f"
type textarea "x"
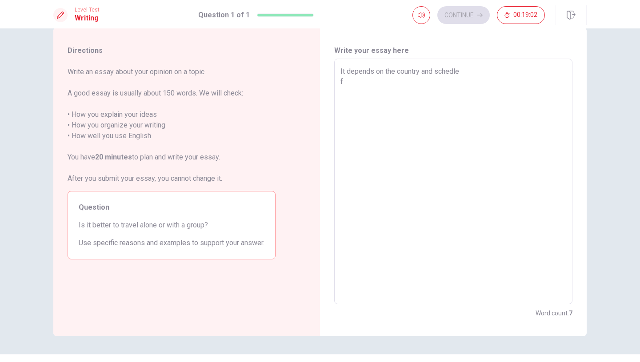
type textarea "It depends on the country and schedle fo"
type textarea "x"
type textarea "It depends on the country and schedle for"
type textarea "x"
type textarea "It depends on the country and schedle fore"
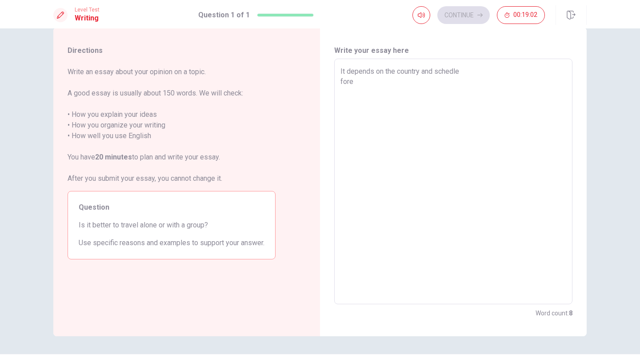
type textarea "x"
type textarea "It depends on the country and schedle fore"
type textarea "x"
type textarea "It depends on the country and schedle fore"
type textarea "x"
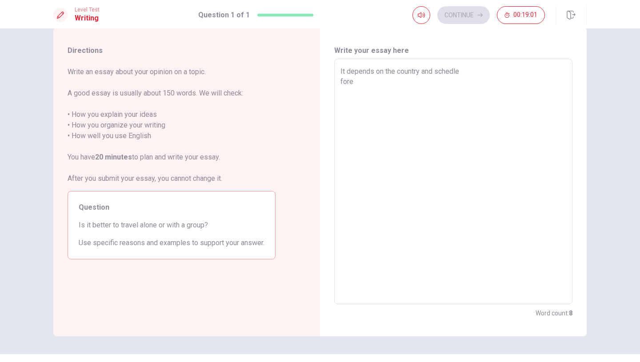
type textarea "It depends on the country and schedle for"
type textarea "x"
type textarea "It depends on the country and schedle for"
type textarea "x"
type textarea "It depends on the country and schedle for e"
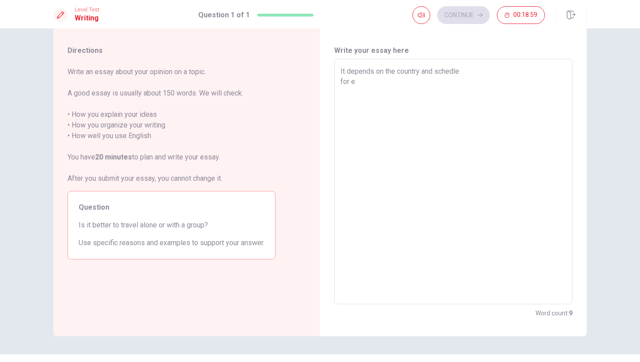
type textarea "x"
type textarea "It depends on the country and schedle for ex"
type textarea "x"
type textarea "It depends on the country and schedle for exa"
type textarea "x"
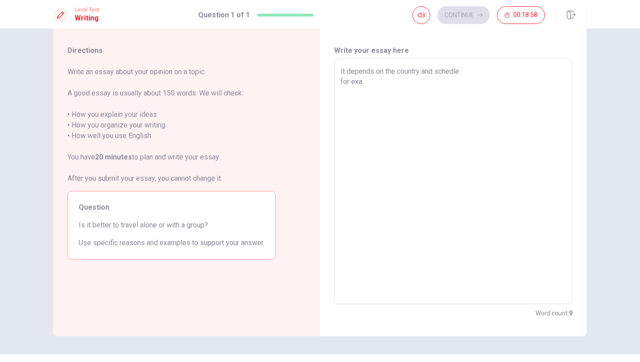
type textarea "It depends on the country and schedle for exam"
type textarea "x"
type textarea "It depends on the country and schedle for examo"
type textarea "x"
type textarea "It depends on the country and schedle for examol"
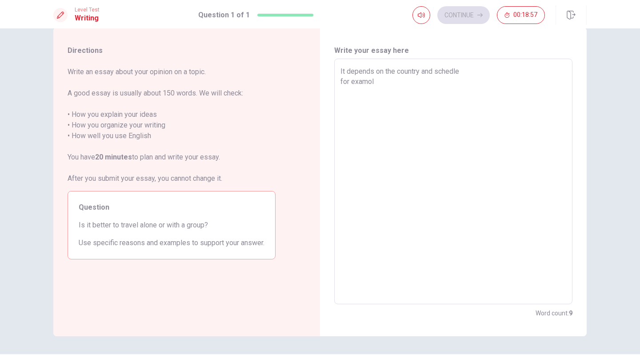
type textarea "x"
type textarea "It depends on the country and schedle for examole"
type textarea "x"
type textarea "It depends on the country and schedle for examol"
type textarea "x"
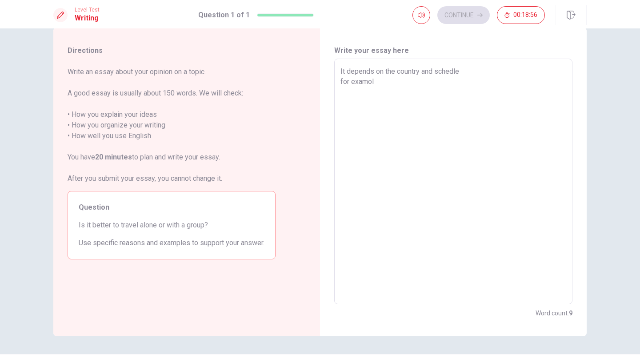
type textarea "It depends on the country and schedle for examo"
type textarea "x"
type textarea "It depends on the country and schedle for exam"
type textarea "x"
type textarea "It depends on the country and schedle for exa"
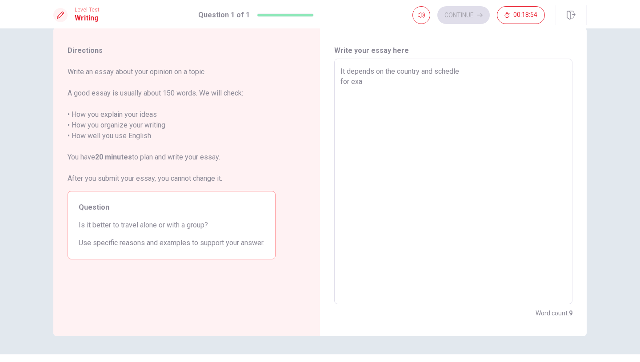
type textarea "x"
type textarea "It depends on the country and schedle for exap"
type textarea "x"
type textarea "It depends on the country and schedle for exapl"
type textarea "x"
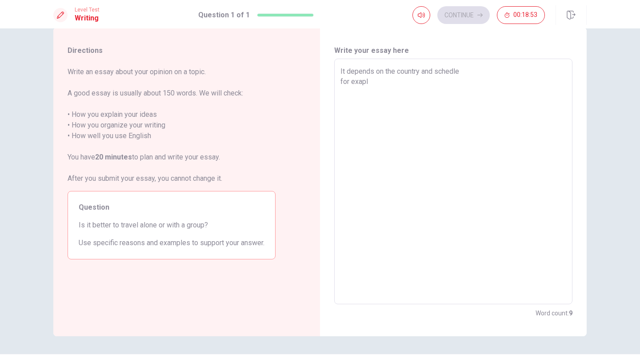
type textarea "It depends on the country and schedle for exaple"
type textarea "x"
type textarea "It depends on the country and schedle for exaples"
type textarea "x"
type textarea "It depends on the country and schedle for exaple"
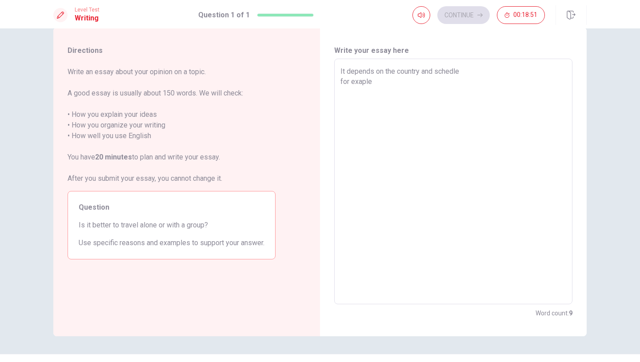
type textarea "x"
type textarea "It depends on the country and schedle for exapl"
type textarea "x"
type textarea "It depends on the country and schedle for exap"
type textarea "x"
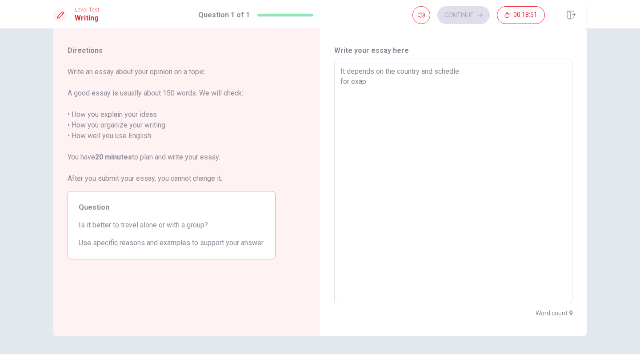
type textarea "It depends on the country and schedle for exa"
type textarea "x"
type textarea "It depends on the country and schedle for ex"
type textarea "x"
type textarea "It depends on the country and schedle for exa"
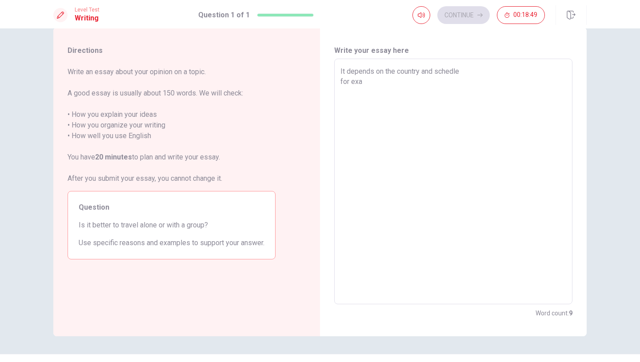
type textarea "x"
type textarea "It depends on the country and schedle for exam"
type textarea "x"
type textarea "It depends on the country and schedle for examp"
type textarea "x"
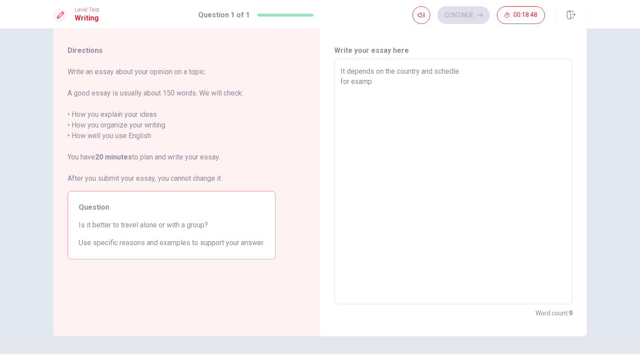
type textarea "It depends on the country and schedle for exampl"
type textarea "x"
type textarea "It depends on the country and schedle for example"
type textarea "x"
type textarea "It depends on the country and schedle for examples"
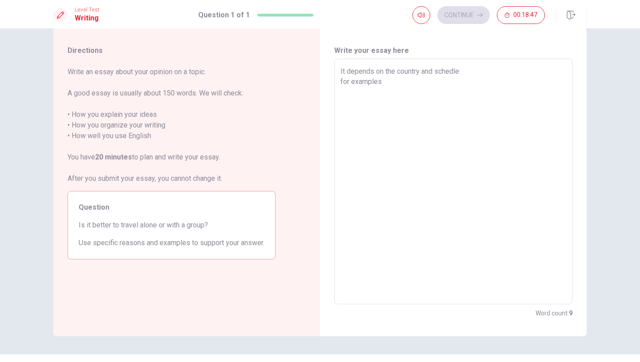
type textarea "x"
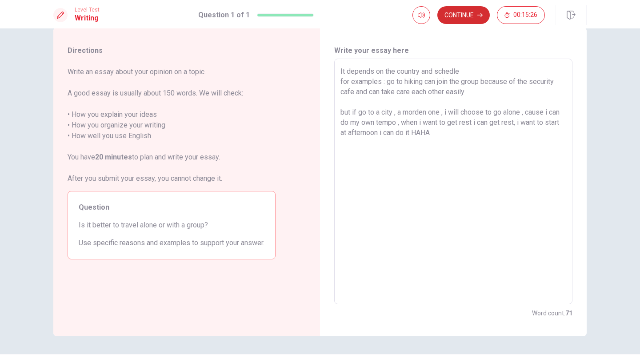
click at [470, 12] on button "Continue" at bounding box center [464, 15] width 52 height 18
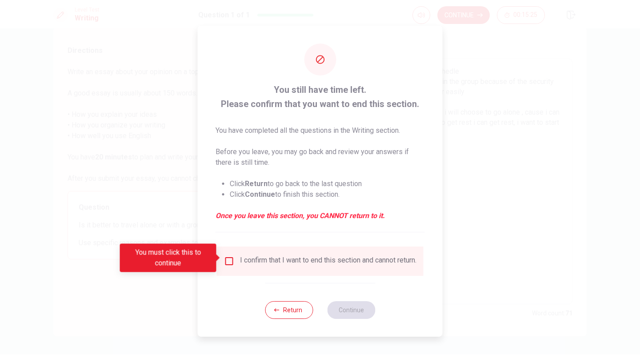
click at [229, 257] on input "You must click this to continue" at bounding box center [229, 261] width 11 height 11
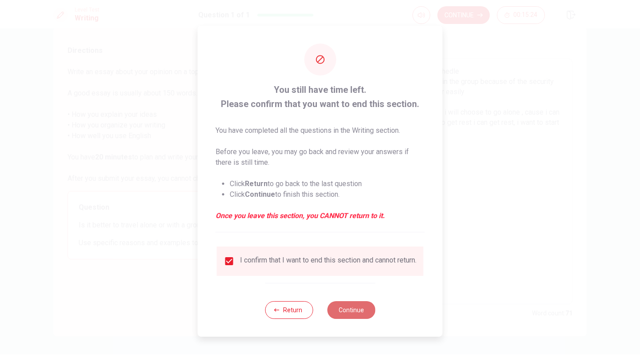
click at [335, 309] on button "Continue" at bounding box center [351, 311] width 48 height 18
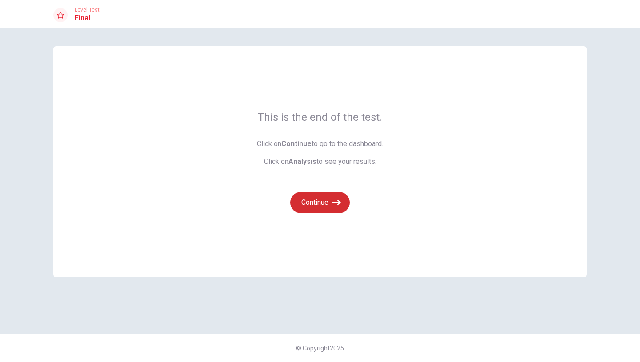
click at [323, 192] on button "Continue" at bounding box center [320, 202] width 60 height 21
